Goal: Information Seeking & Learning: Learn about a topic

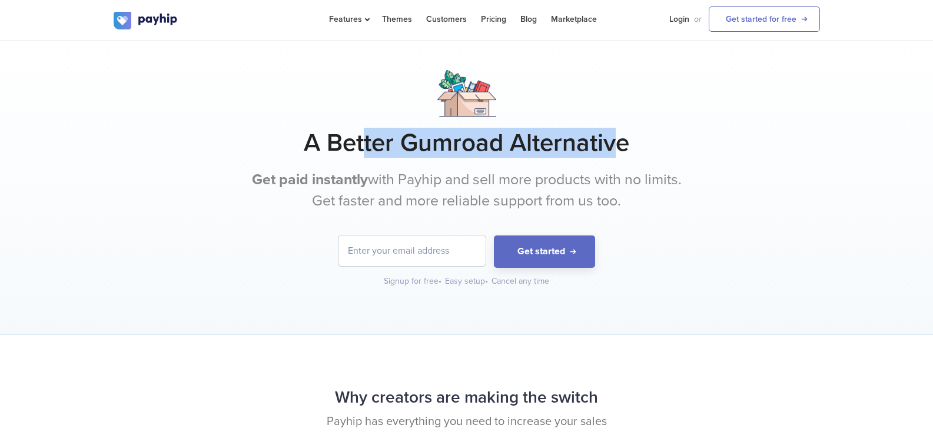
drag, startPoint x: 367, startPoint y: 148, endPoint x: 617, endPoint y: 151, distance: 250.1
click at [617, 151] on h1 "A Better Gumroad Alternative" at bounding box center [467, 142] width 706 height 29
click at [584, 151] on h1 "A Better Gumroad Alternative" at bounding box center [467, 142] width 706 height 29
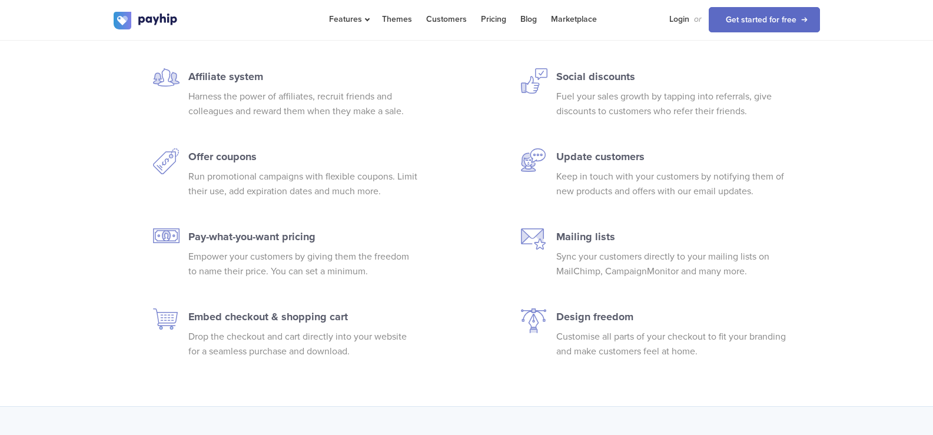
scroll to position [2236, 0]
drag, startPoint x: 244, startPoint y: 238, endPoint x: 313, endPoint y: 238, distance: 68.3
click at [313, 238] on p "Pay-what-you-want pricing" at bounding box center [303, 235] width 230 height 16
click at [298, 267] on p "Empower your customers by giving them the freedom to name their price. You can …" at bounding box center [303, 262] width 230 height 29
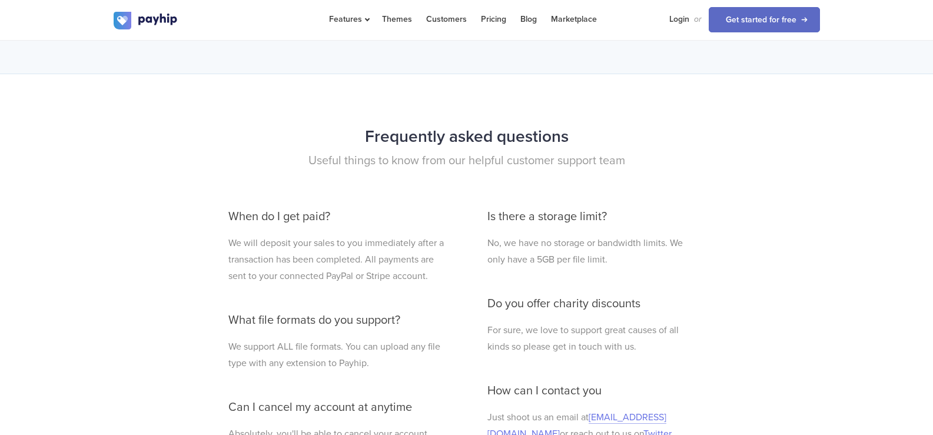
scroll to position [2943, 0]
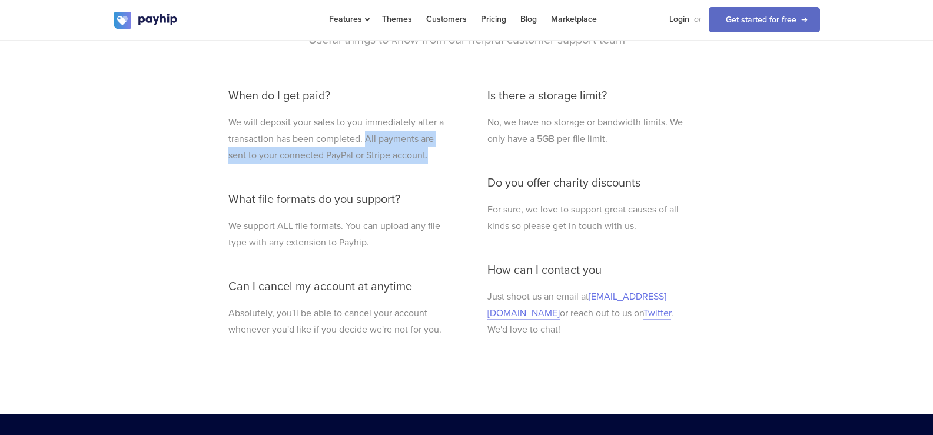
drag, startPoint x: 365, startPoint y: 138, endPoint x: 437, endPoint y: 151, distance: 72.9
click at [437, 151] on p "We will deposit your sales to you immediately after a transaction has been comp…" at bounding box center [337, 138] width 218 height 49
click at [431, 159] on p "We will deposit your sales to you immediately after a transaction has been comp…" at bounding box center [337, 138] width 218 height 49
drag, startPoint x: 430, startPoint y: 157, endPoint x: 366, endPoint y: 149, distance: 64.6
click at [366, 149] on p "We will deposit your sales to you immediately after a transaction has been comp…" at bounding box center [337, 138] width 218 height 49
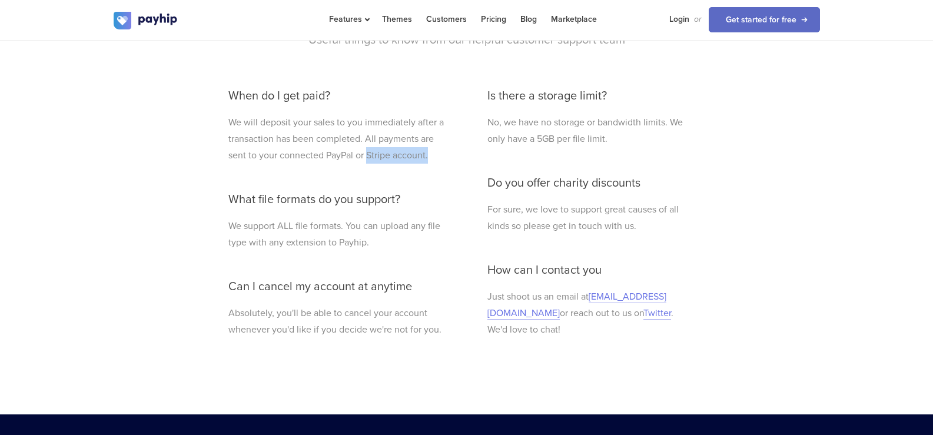
click at [366, 149] on p "We will deposit your sales to you immediately after a transaction has been comp…" at bounding box center [337, 138] width 218 height 49
drag, startPoint x: 274, startPoint y: 154, endPoint x: 347, endPoint y: 151, distance: 73.0
click at [347, 151] on p "We will deposit your sales to you immediately after a transaction has been comp…" at bounding box center [337, 138] width 218 height 49
drag, startPoint x: 243, startPoint y: 227, endPoint x: 355, endPoint y: 227, distance: 111.8
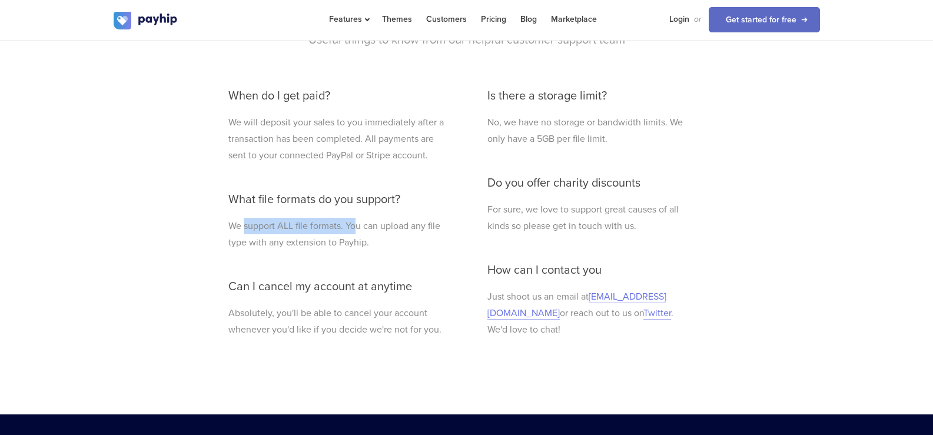
click at [355, 227] on p "We support ALL file formats. You can upload any file type with any extension to…" at bounding box center [337, 234] width 218 height 33
click at [302, 243] on p "We support ALL file formats. You can upload any file type with any extension to…" at bounding box center [337, 234] width 218 height 33
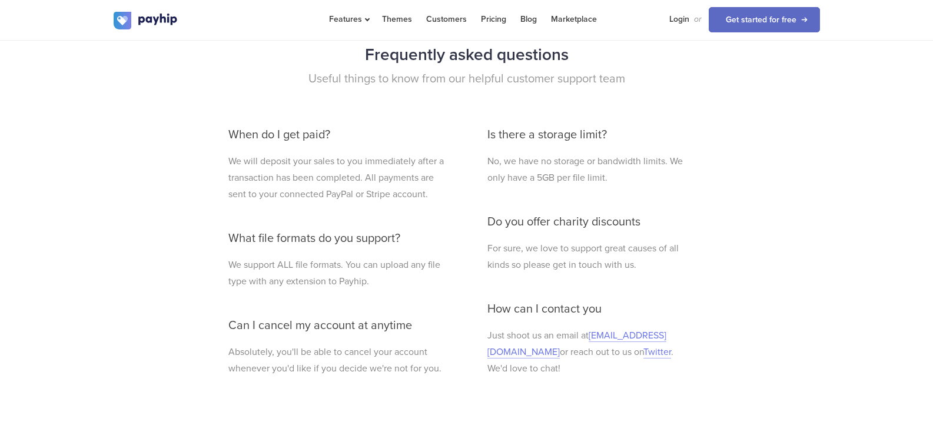
scroll to position [2884, 0]
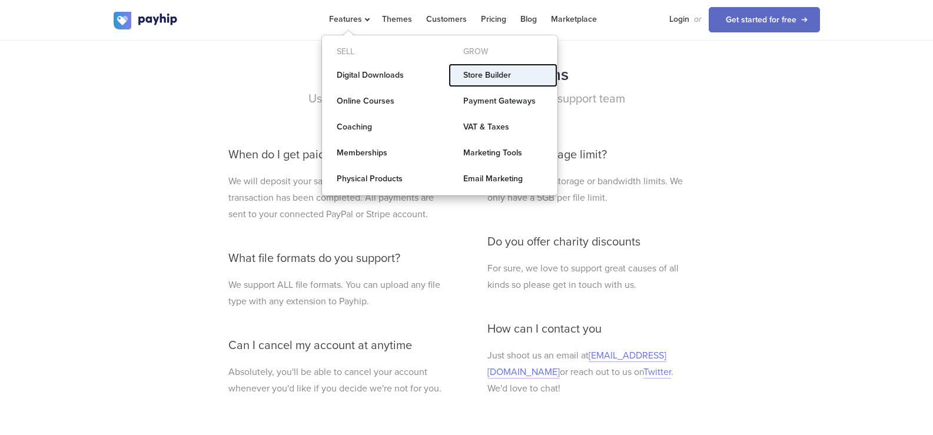
click at [476, 74] on link "Store Builder" at bounding box center [502, 76] width 109 height 24
